Goal: Entertainment & Leisure: Consume media (video, audio)

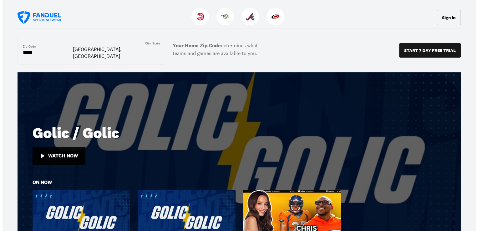
scroll to position [154, 0]
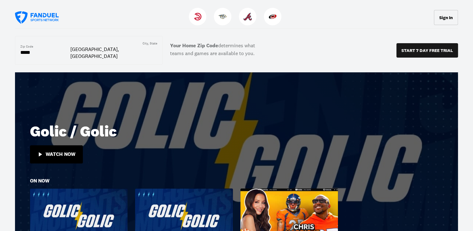
click at [60, 151] on div "Watch Now" at bounding box center [61, 154] width 30 height 6
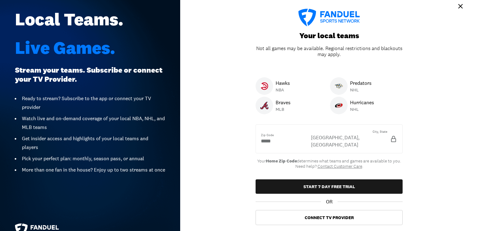
scroll to position [0, 0]
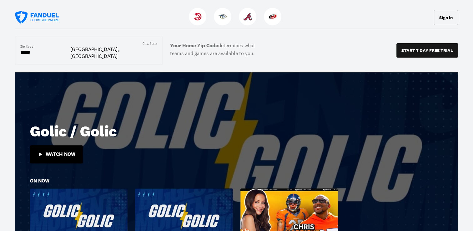
click at [40, 152] on icon at bounding box center [40, 154] width 3 height 4
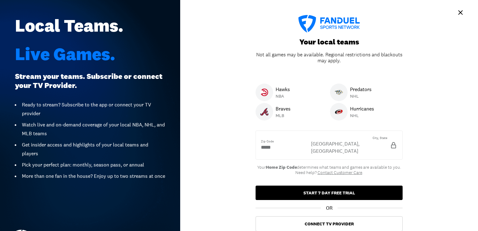
click at [323, 186] on button "START 7 DAY FREE TRIAL" at bounding box center [328, 192] width 147 height 14
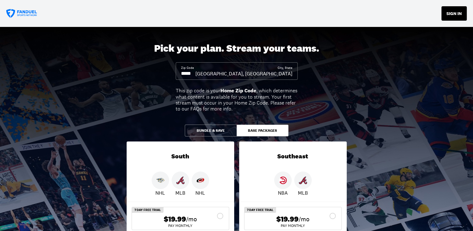
click at [455, 13] on button "SIGN IN" at bounding box center [453, 13] width 25 height 14
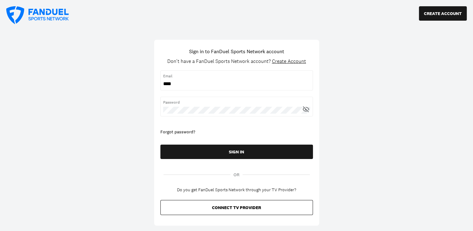
type input "**********"
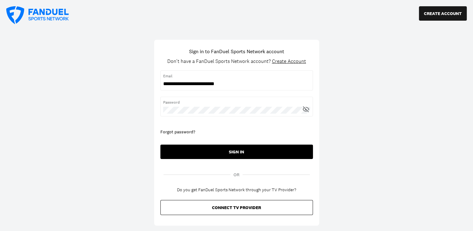
click at [240, 151] on button "SIGN IN" at bounding box center [236, 151] width 153 height 14
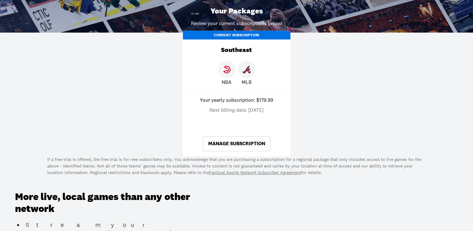
scroll to position [250, 0]
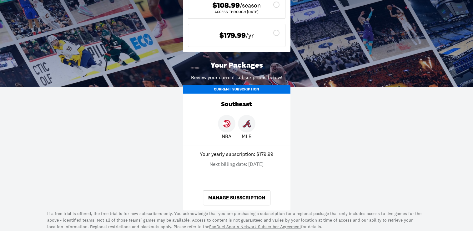
click at [236, 195] on link "Manage Subscription" at bounding box center [237, 197] width 68 height 15
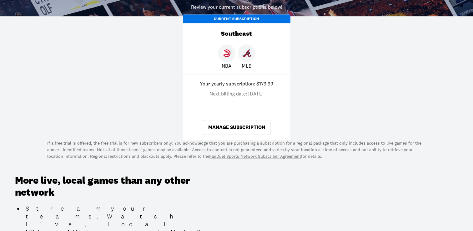
scroll to position [333, 0]
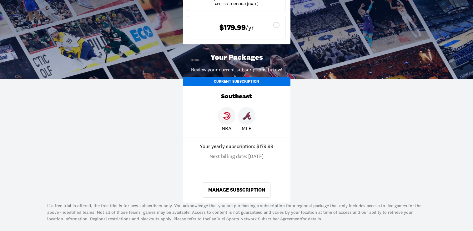
scroll to position [271, 0]
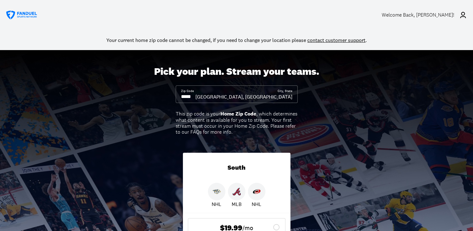
click at [447, 16] on div "Welcome Back , Gordon L. Joyner!" at bounding box center [418, 15] width 73 height 6
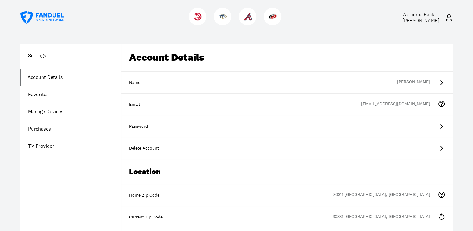
click at [451, 15] on icon at bounding box center [449, 18] width 8 height 8
click at [430, 19] on span "Welcome Back, Gordon L. Joyner !" at bounding box center [421, 17] width 38 height 13
click at [198, 17] on img at bounding box center [197, 17] width 8 height 8
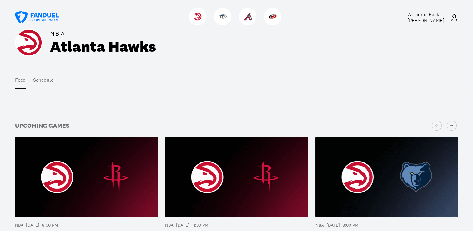
click at [454, 14] on icon at bounding box center [454, 18] width 8 height 8
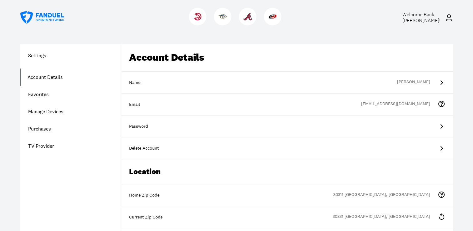
scroll to position [202, 0]
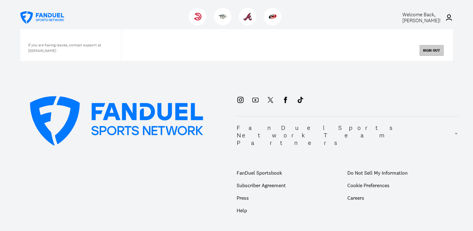
click at [431, 50] on button "SIGN OUT" at bounding box center [431, 50] width 24 height 11
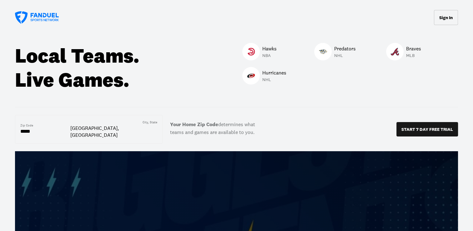
scroll to position [202, 0]
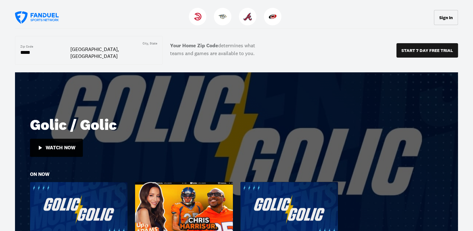
scroll to position [163, 0]
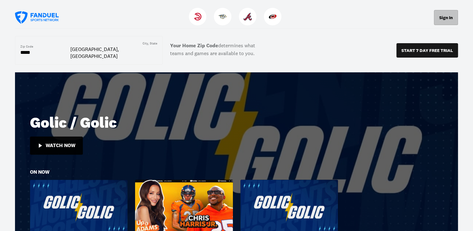
click at [440, 18] on button "Sign In" at bounding box center [446, 17] width 24 height 15
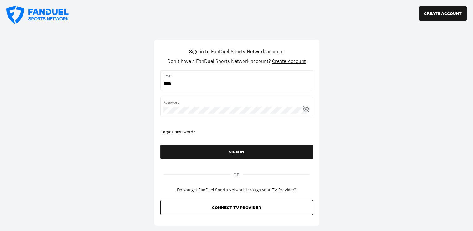
type input "**********"
click at [167, 100] on span "Password" at bounding box center [236, 102] width 147 height 6
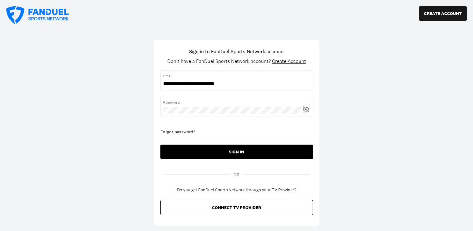
click at [236, 149] on button "SIGN IN" at bounding box center [236, 151] width 153 height 14
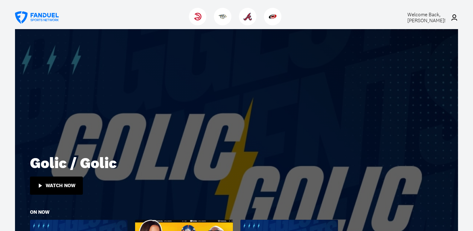
click at [72, 183] on div "Watch Now" at bounding box center [61, 186] width 30 height 6
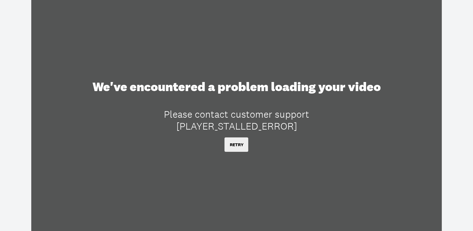
click at [238, 140] on button "RETRY" at bounding box center [236, 144] width 24 height 14
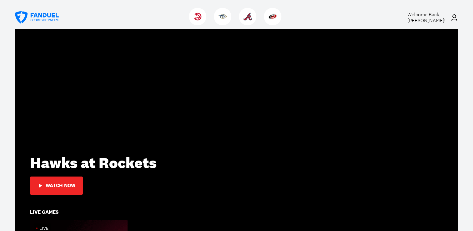
click at [61, 184] on div "Watch Now" at bounding box center [61, 186] width 30 height 6
